Goal: Information Seeking & Learning: Find specific page/section

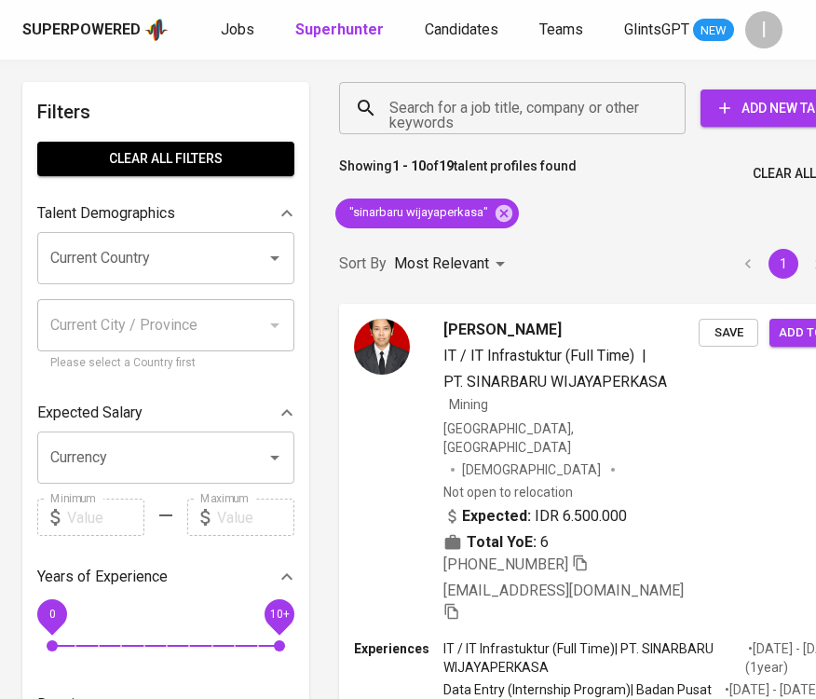
scroll to position [0, 3]
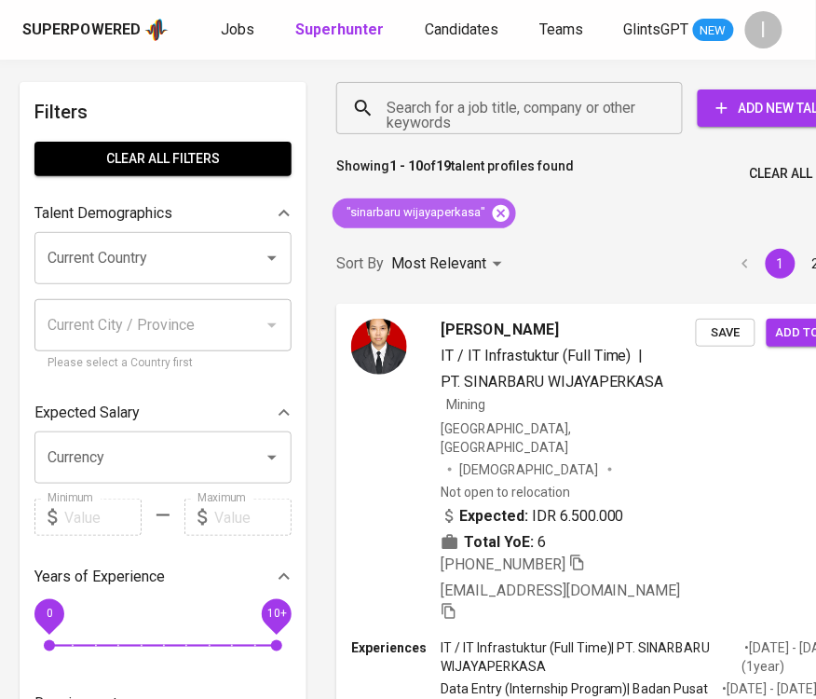
click at [506, 213] on icon at bounding box center [501, 212] width 17 height 17
click at [528, 112] on input "Search for a job title, company or other keywords" at bounding box center [514, 107] width 265 height 35
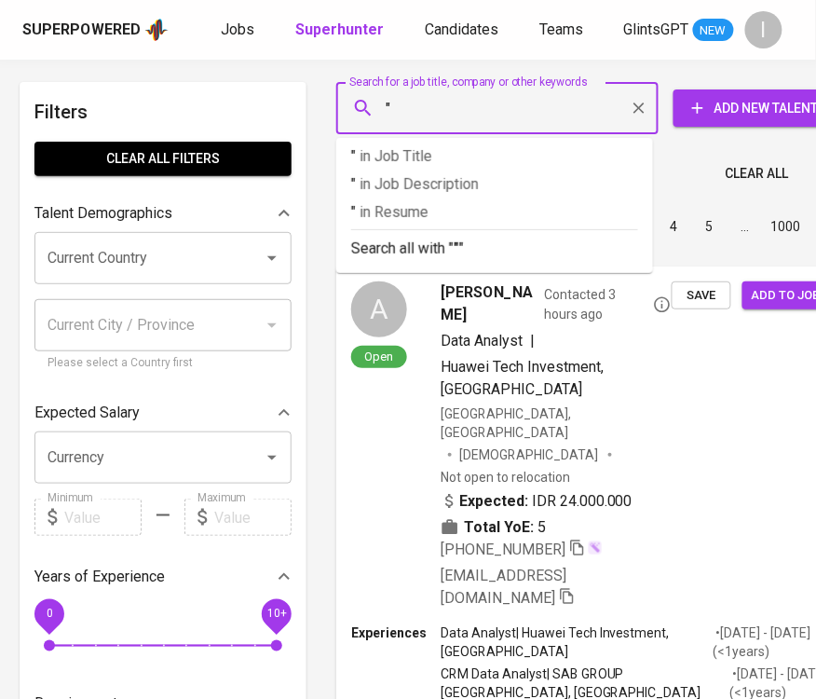
paste input "Core Mediatech"
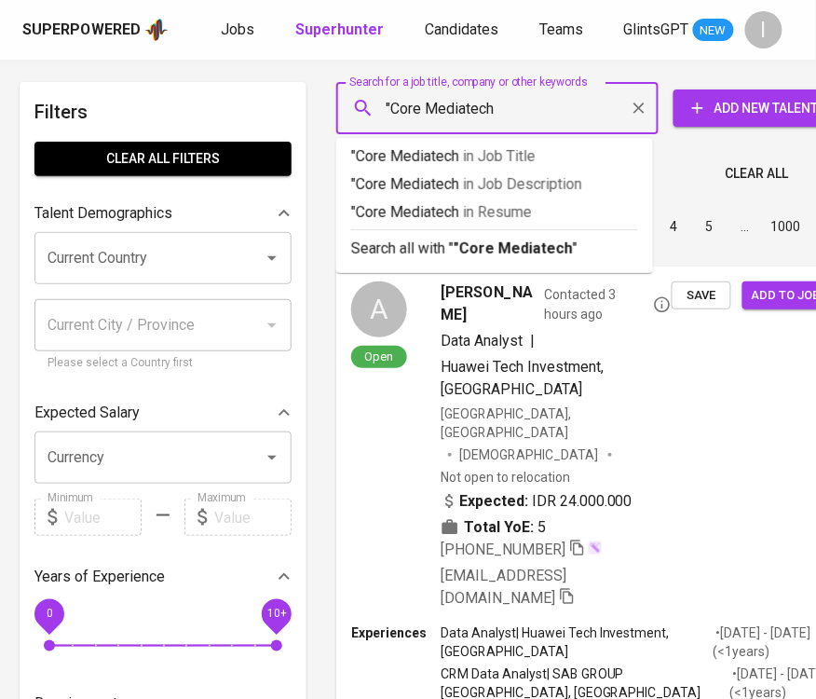
type input ""Core Mediatech""
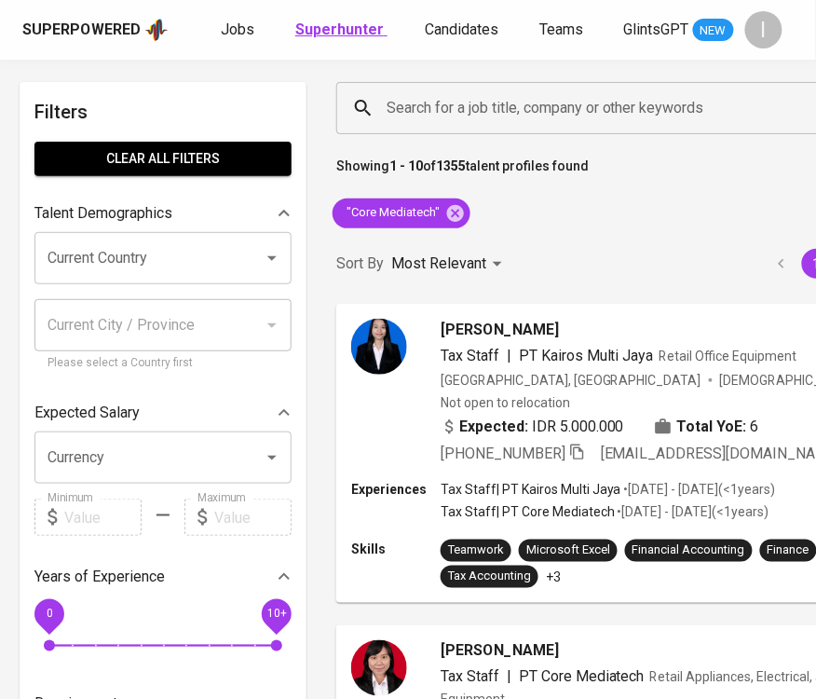
scroll to position [437, 3]
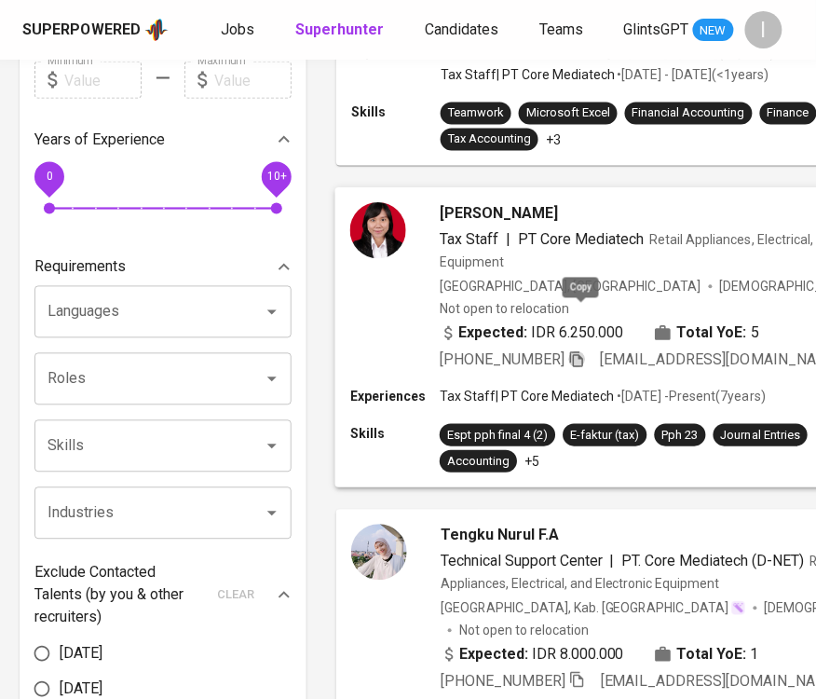
click at [584, 350] on icon "button" at bounding box center [577, 358] width 17 height 17
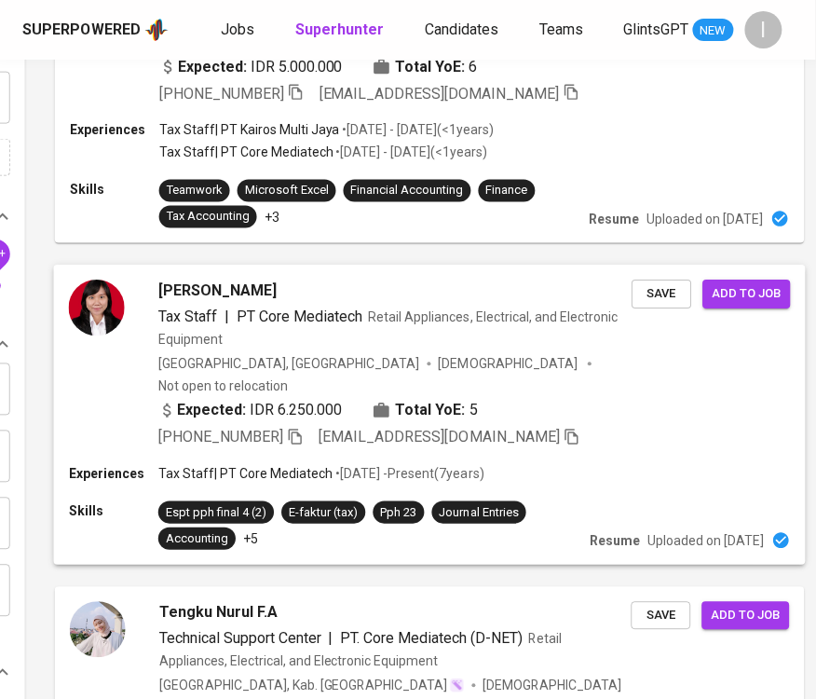
scroll to position [0, 284]
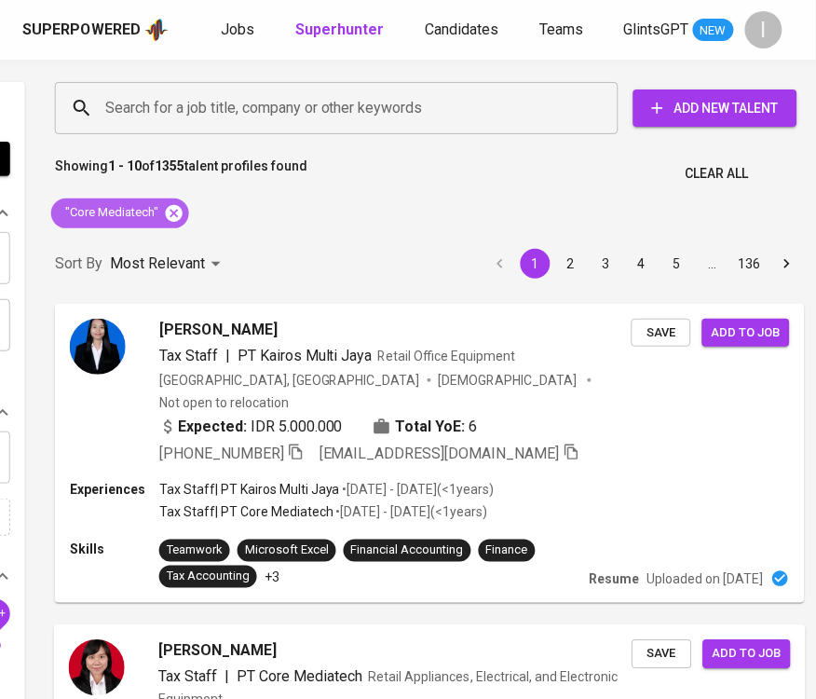
click at [172, 210] on icon at bounding box center [174, 212] width 17 height 17
click at [271, 103] on input "Search for a job title, company or other keywords" at bounding box center [342, 107] width 482 height 35
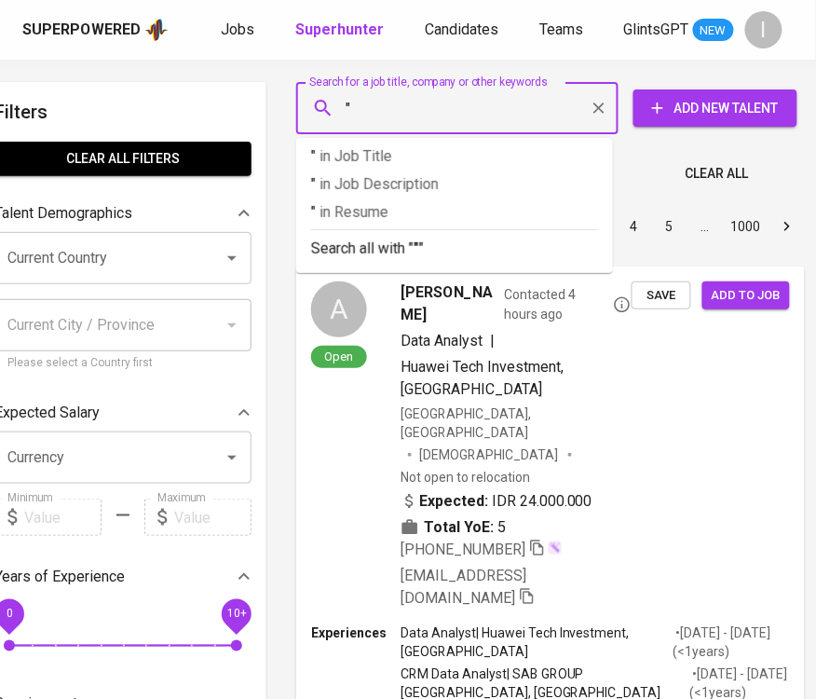
paste input "PT. PETOUR PETFOOD [GEOGRAPHIC_DATA]"
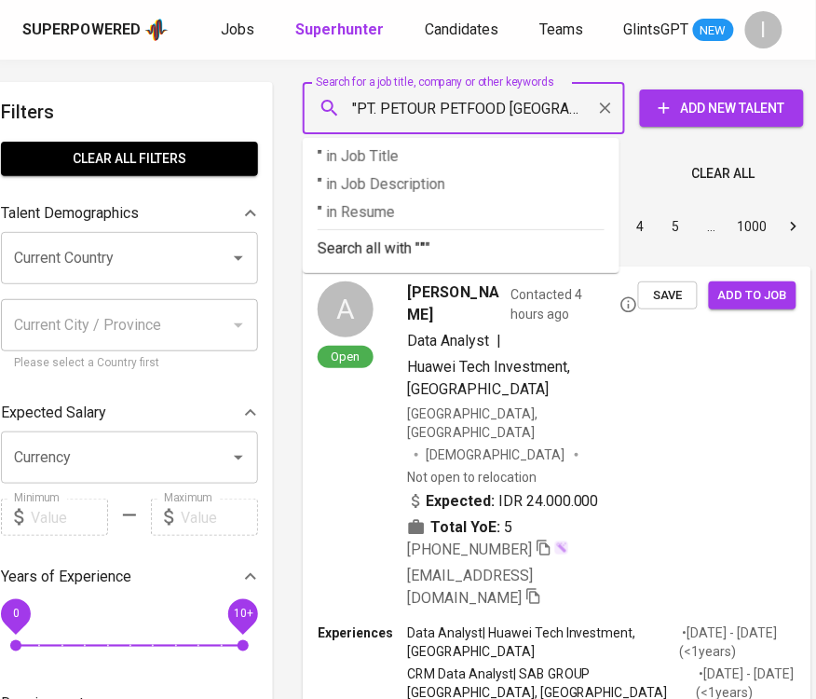
scroll to position [0, 7]
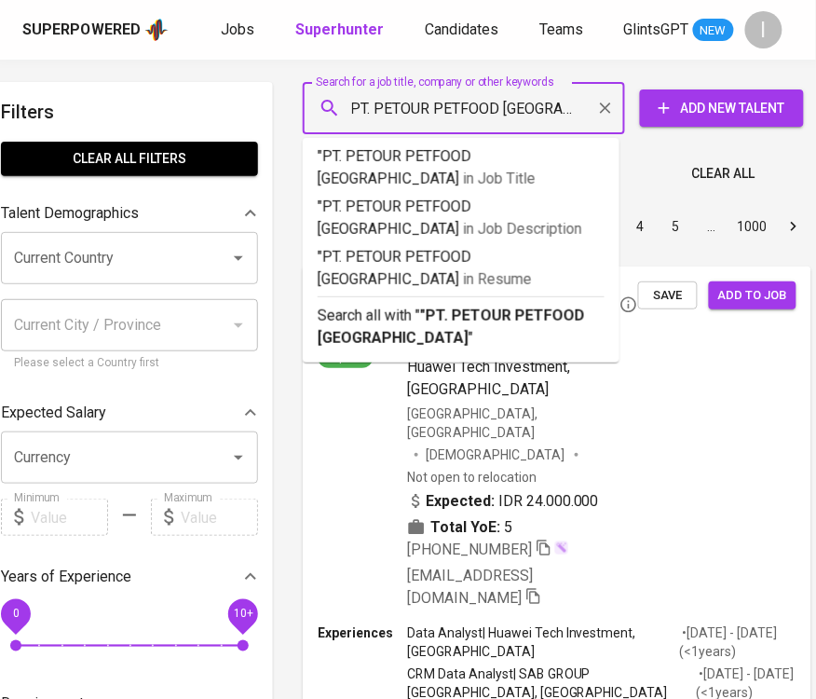
click at [377, 105] on input ""PT. PETOUR PETFOOD [GEOGRAPHIC_DATA]" at bounding box center [469, 107] width 240 height 35
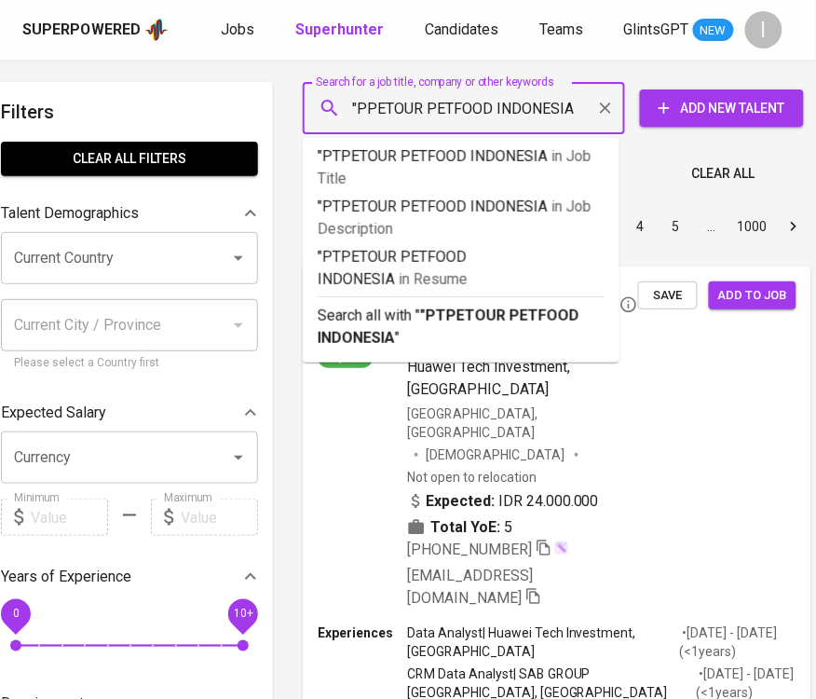
scroll to position [0, 0]
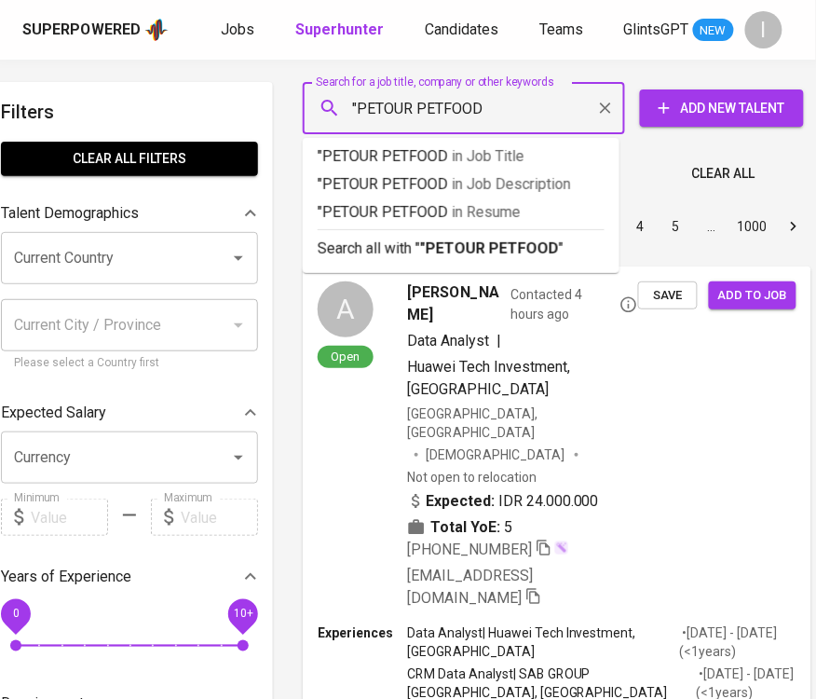
type input ""PETOUR PETFOOD""
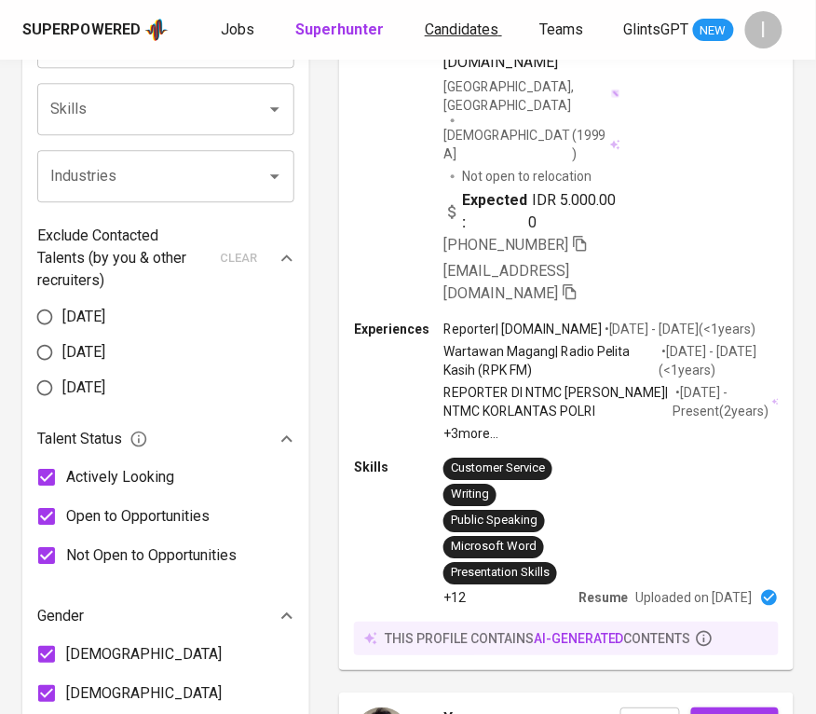
scroll to position [294, 0]
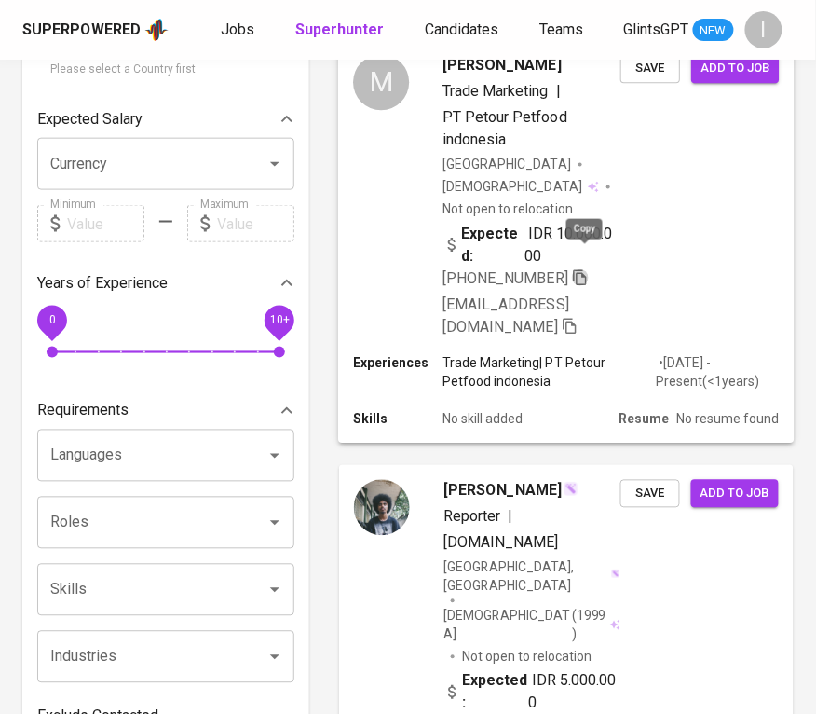
click at [587, 269] on icon "button" at bounding box center [580, 277] width 13 height 16
